Goal: Information Seeking & Learning: Understand process/instructions

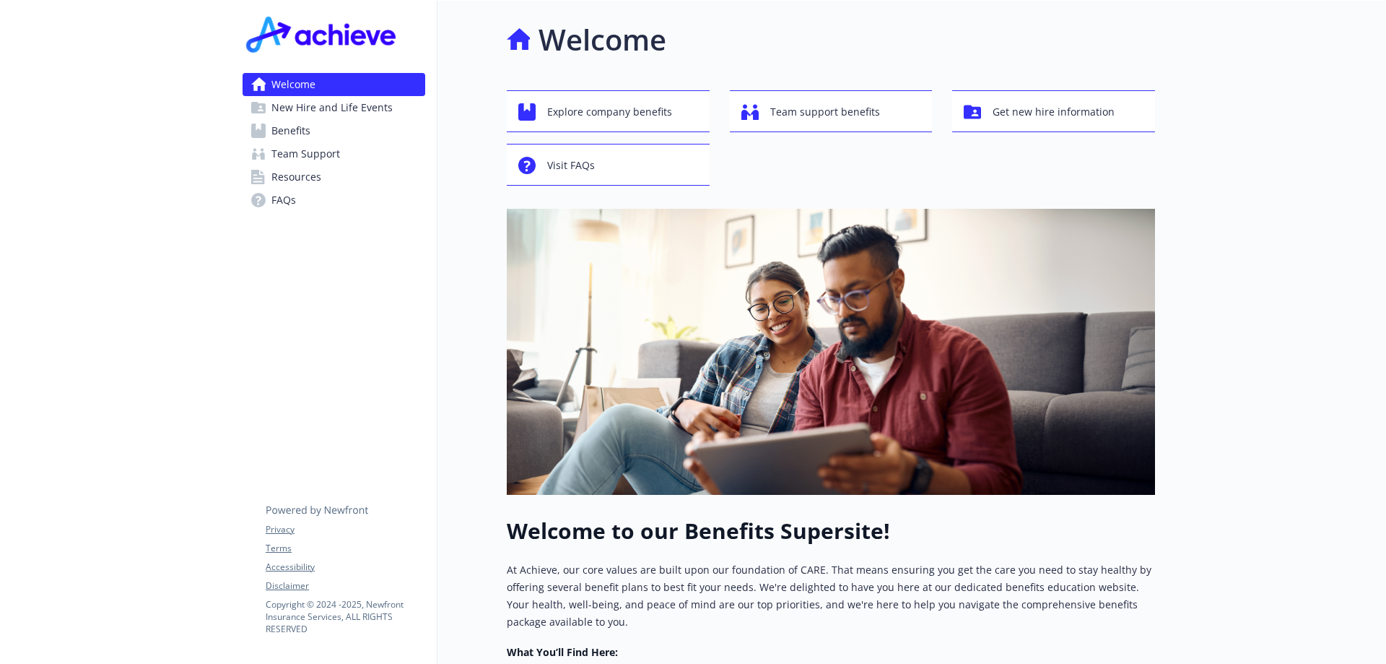
click at [284, 128] on span "Benefits" at bounding box center [290, 130] width 39 height 23
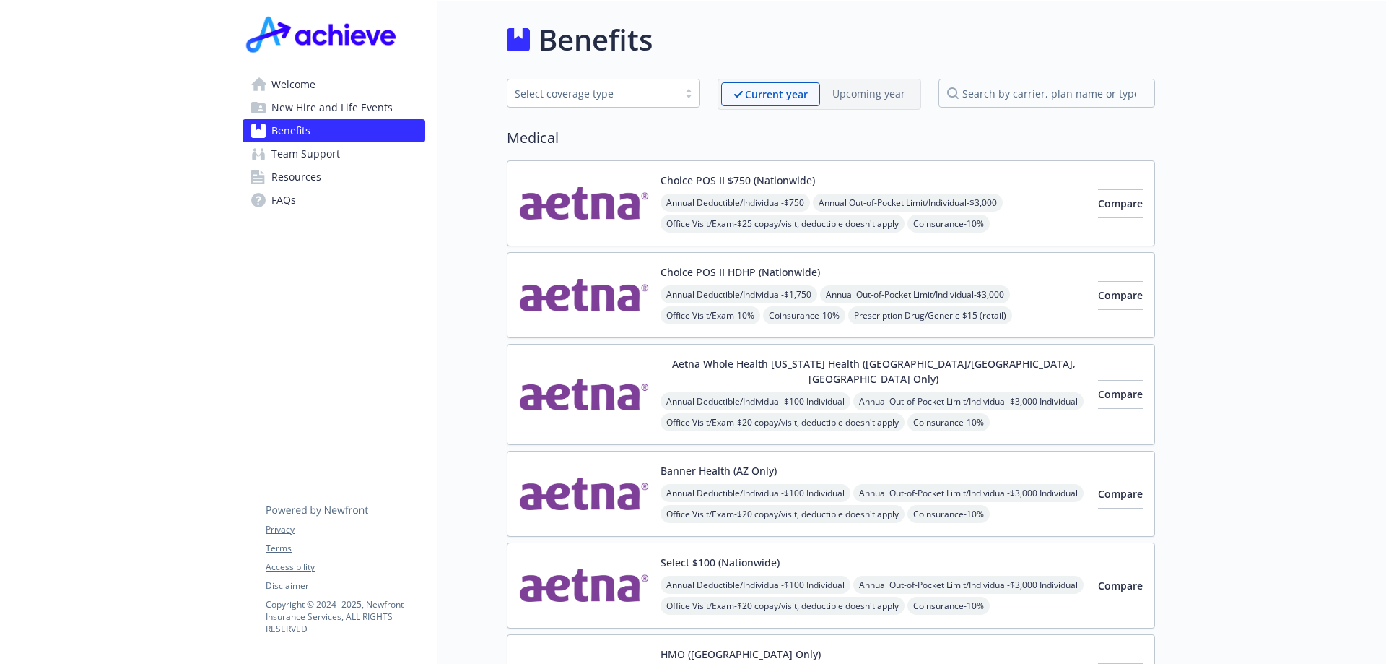
click at [298, 90] on span "Welcome" at bounding box center [293, 84] width 44 height 23
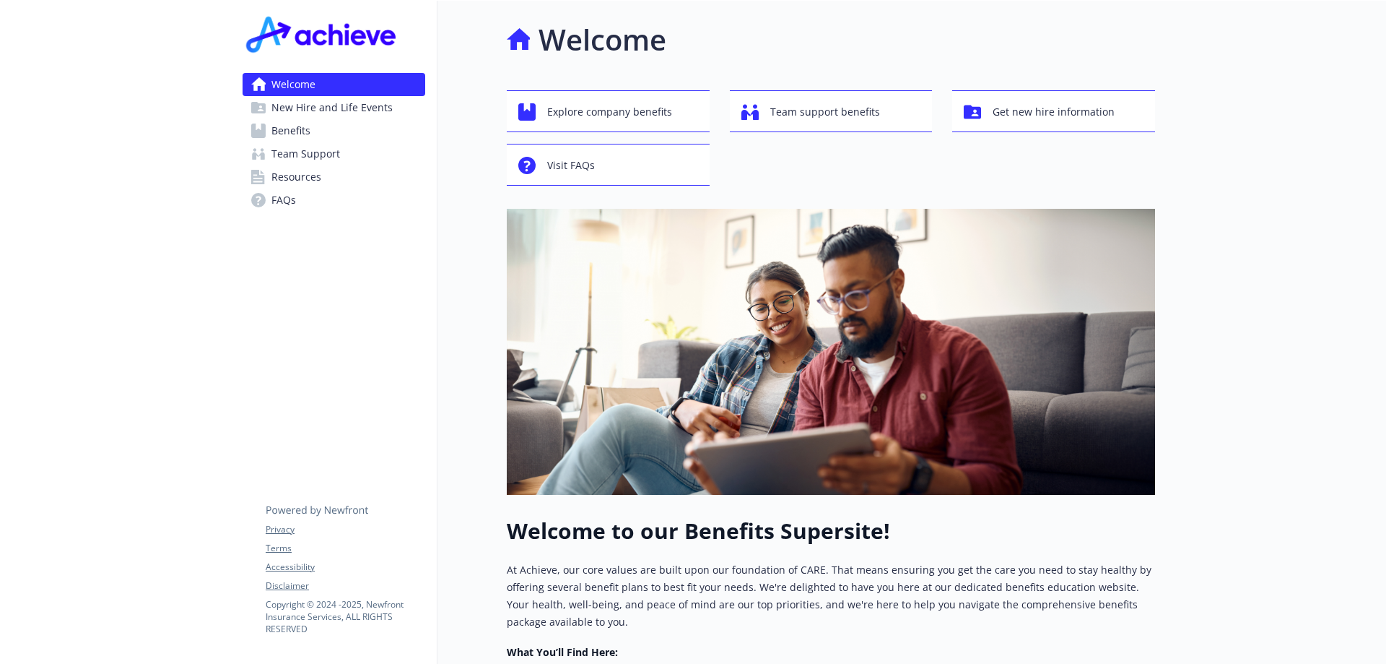
click at [304, 107] on span "New Hire and Life Events" at bounding box center [331, 107] width 121 height 23
